Goal: Task Accomplishment & Management: Use online tool/utility

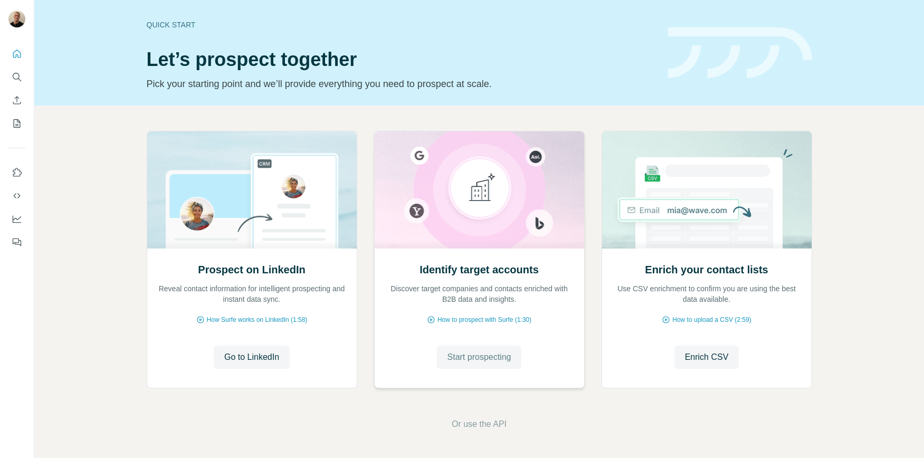
click at [460, 362] on span "Start prospecting" at bounding box center [480, 357] width 64 height 13
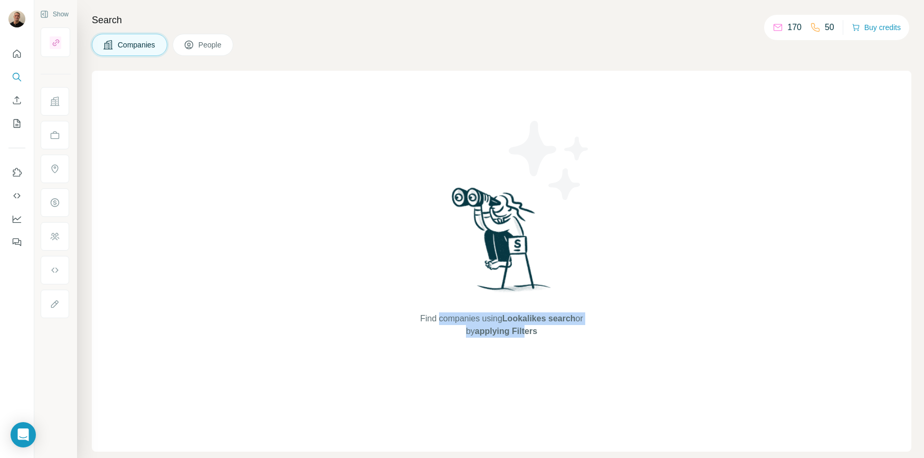
drag, startPoint x: 429, startPoint y: 317, endPoint x: 391, endPoint y: 271, distance: 58.9
click at [521, 337] on span "Find companies using Lookalikes search or by applying Filters" at bounding box center [501, 324] width 169 height 25
click at [128, 52] on button "Companies" at bounding box center [129, 45] width 75 height 22
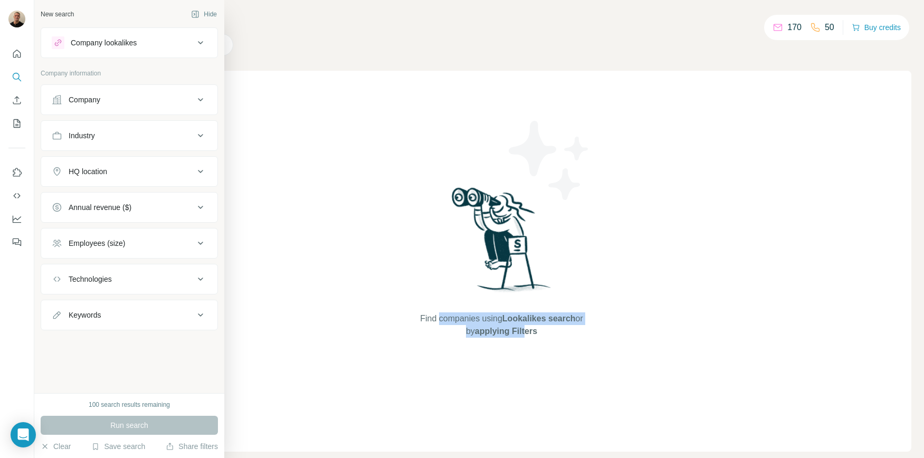
click at [53, 111] on button "Company" at bounding box center [129, 99] width 176 height 25
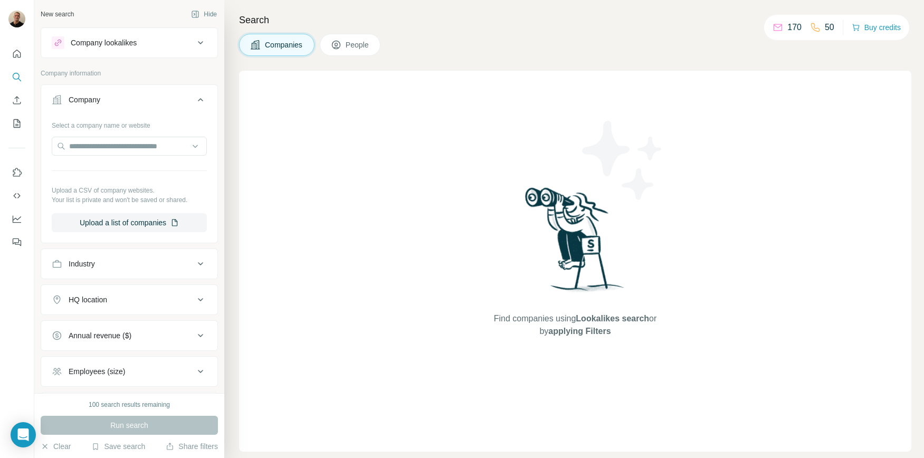
click at [250, 108] on div "Find companies using Lookalikes search or by applying Filters" at bounding box center [575, 261] width 672 height 381
